Goal: Task Accomplishment & Management: Complete application form

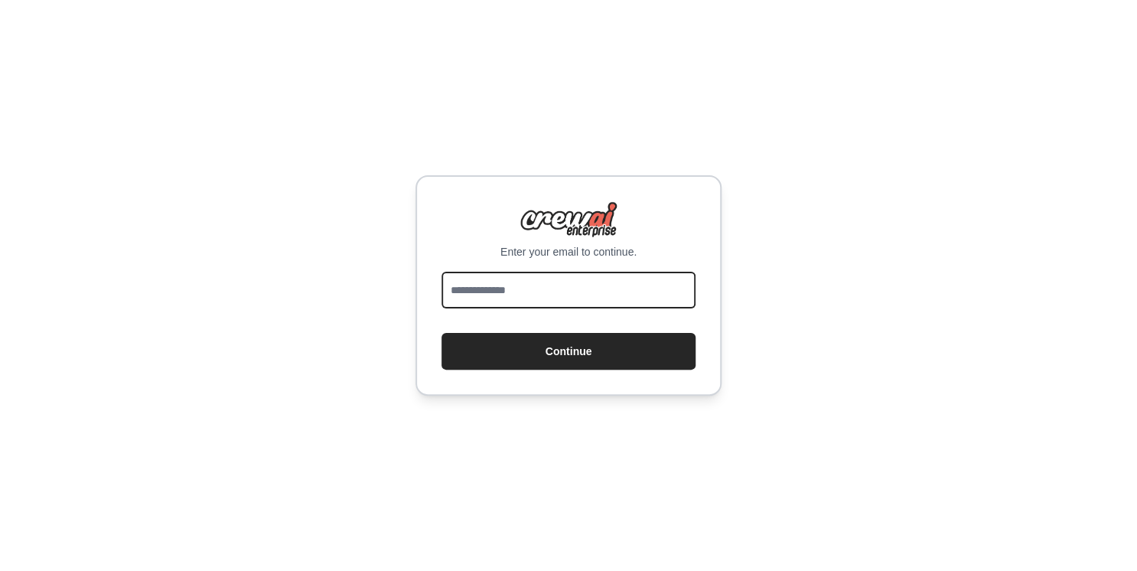
click at [566, 295] on input "email" at bounding box center [569, 290] width 254 height 37
type input "**********"
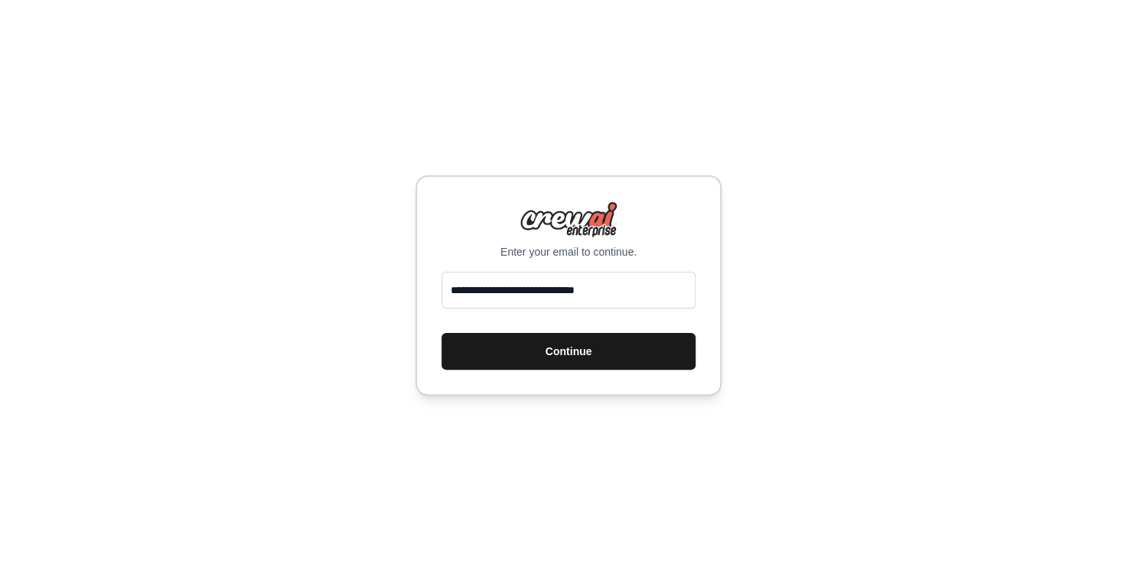
click at [638, 359] on button "Continue" at bounding box center [569, 351] width 254 height 37
click at [611, 345] on button "Continue" at bounding box center [569, 351] width 254 height 37
